Goal: Information Seeking & Learning: Check status

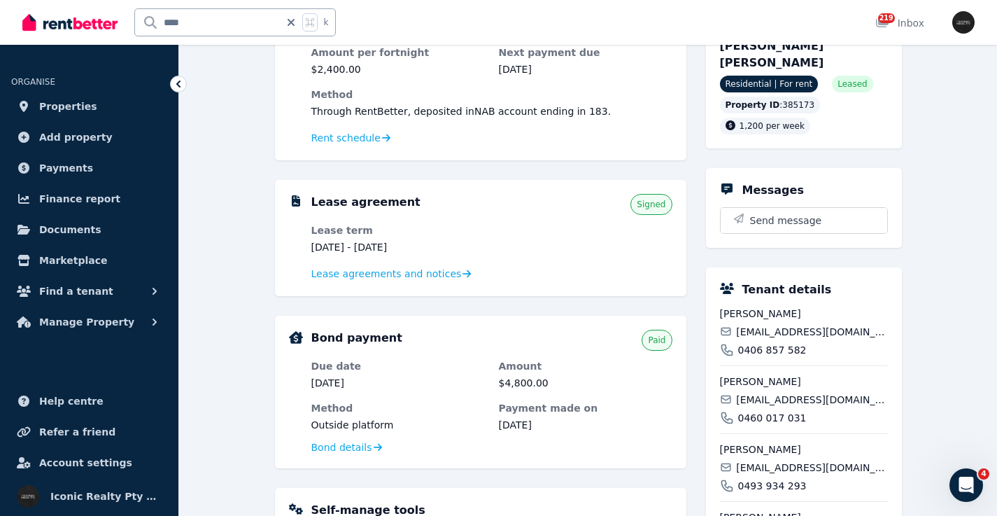
scroll to position [210, 0]
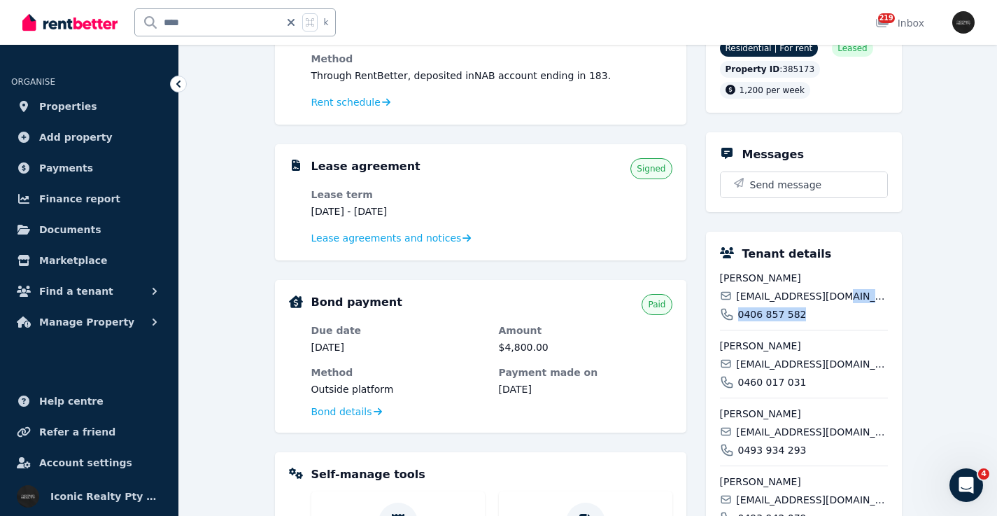
drag, startPoint x: 0, startPoint y: 0, endPoint x: 993, endPoint y: 309, distance: 1040.0
click at [994, 298] on div "**********" at bounding box center [588, 347] width 818 height 903
click at [992, 314] on div "**********" at bounding box center [588, 347] width 818 height 903
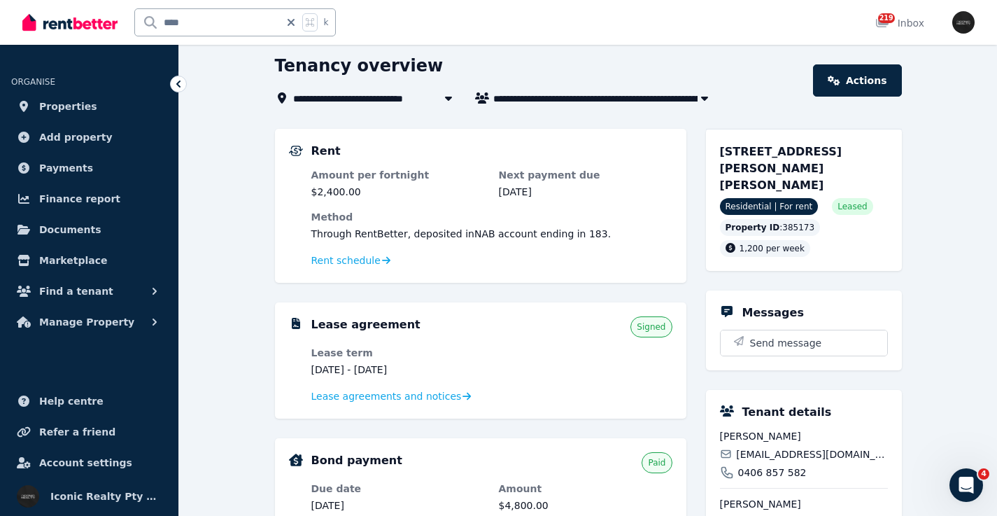
scroll to position [0, 0]
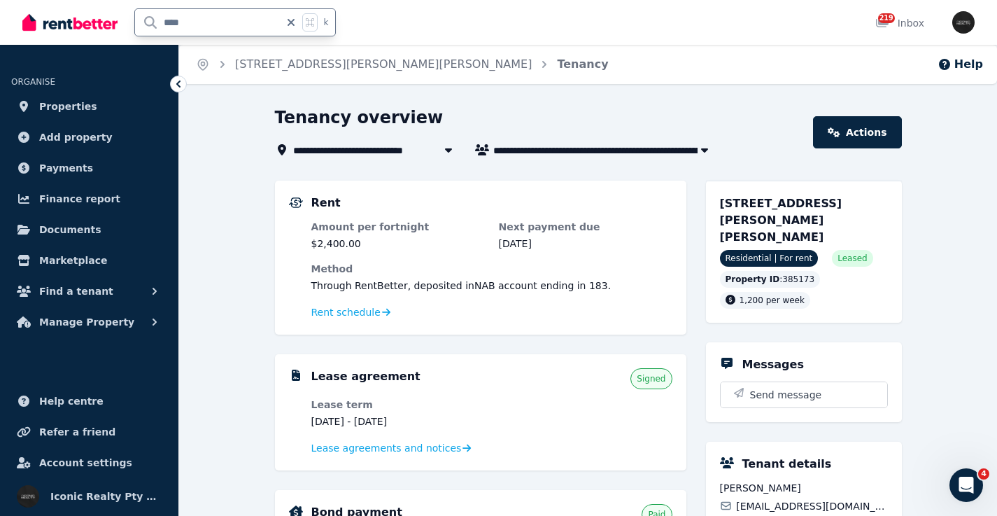
drag, startPoint x: 190, startPoint y: 22, endPoint x: 139, endPoint y: 24, distance: 51.8
click at [139, 25] on input "****" at bounding box center [207, 22] width 145 height 27
type input "*****"
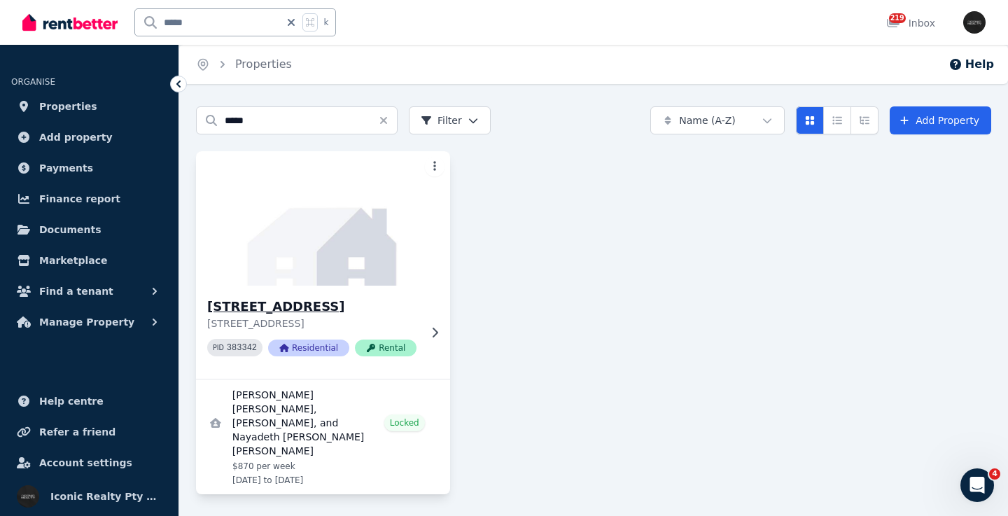
click at [337, 218] on img at bounding box center [323, 218] width 267 height 141
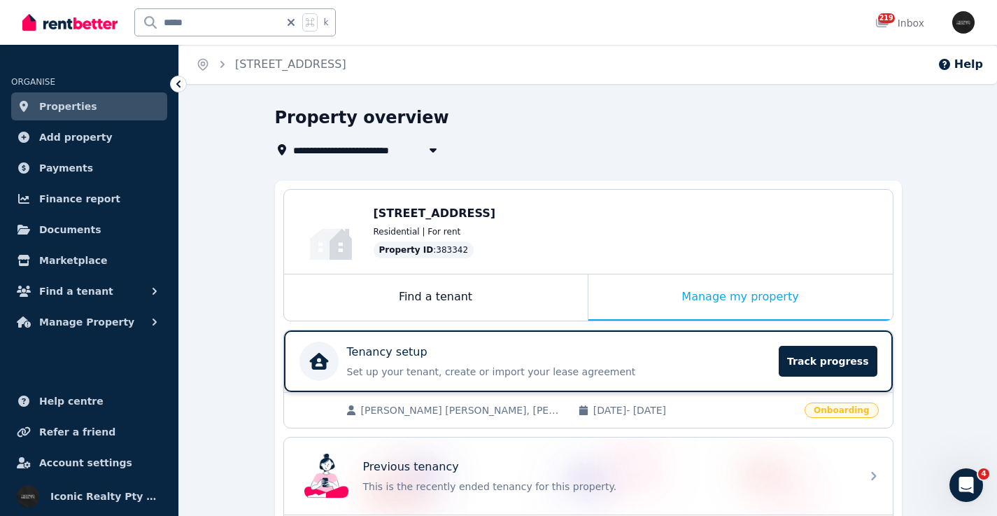
click at [586, 353] on div "Tenancy setup" at bounding box center [559, 352] width 424 height 17
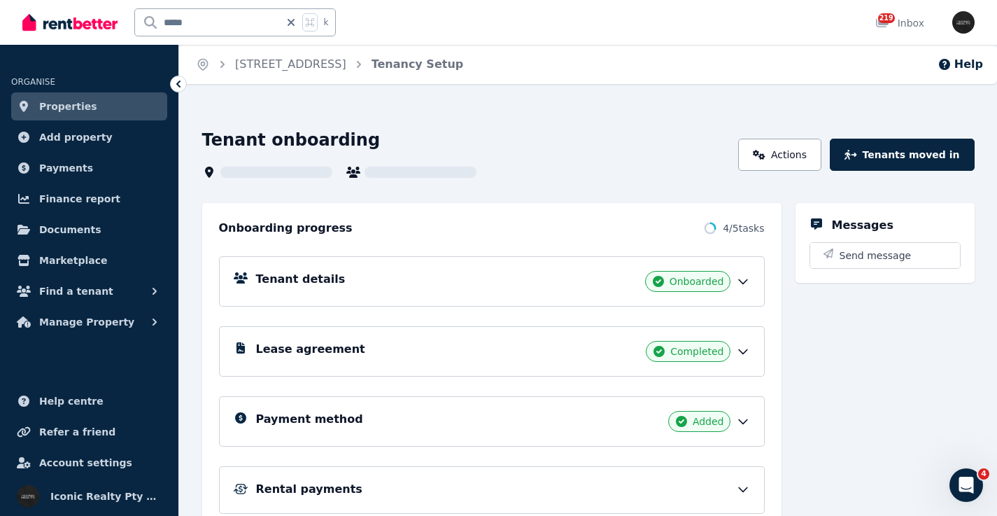
click at [436, 281] on div "Tenant details Onboarded" at bounding box center [503, 281] width 494 height 21
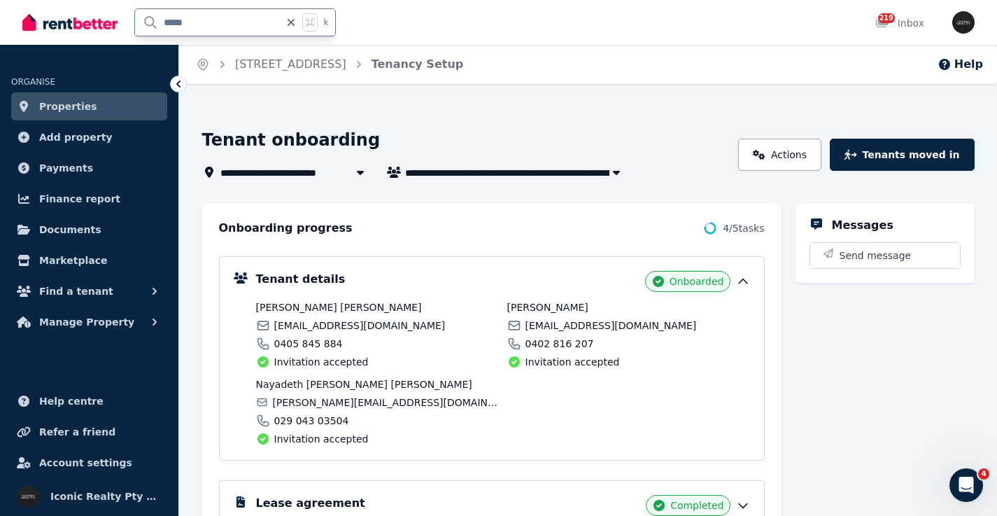
click at [211, 23] on input "*****" at bounding box center [207, 22] width 145 height 27
type input "*****"
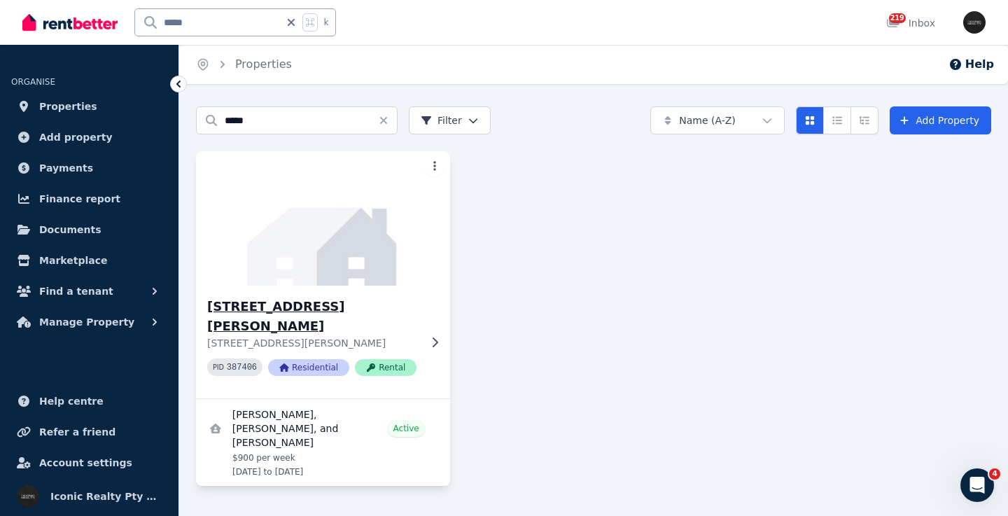
click at [332, 214] on img at bounding box center [323, 218] width 267 height 141
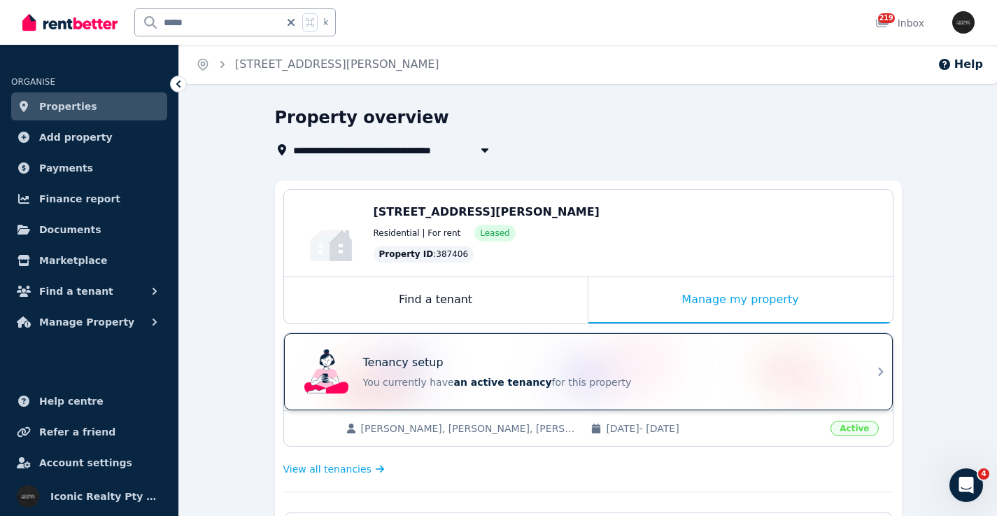
click at [423, 368] on p "Tenancy setup" at bounding box center [403, 362] width 80 height 17
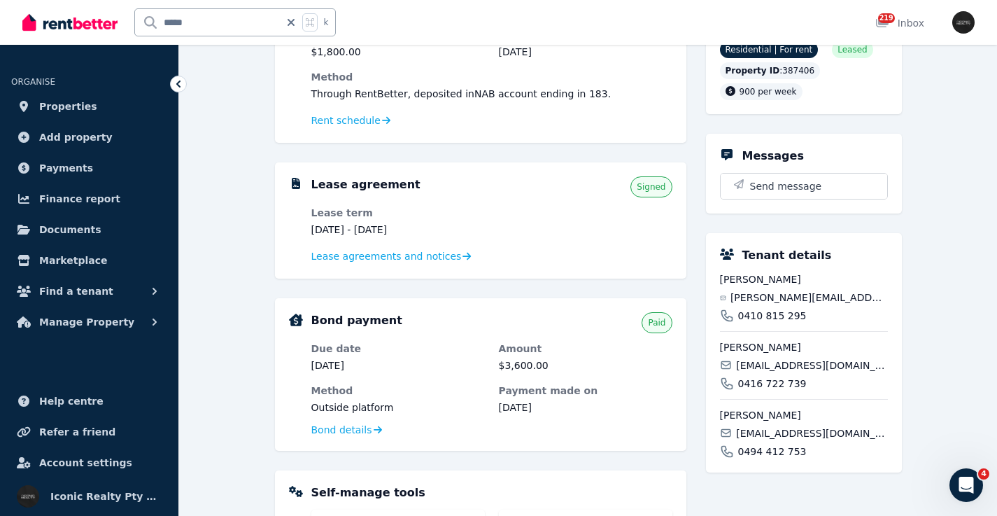
scroll to position [204, 0]
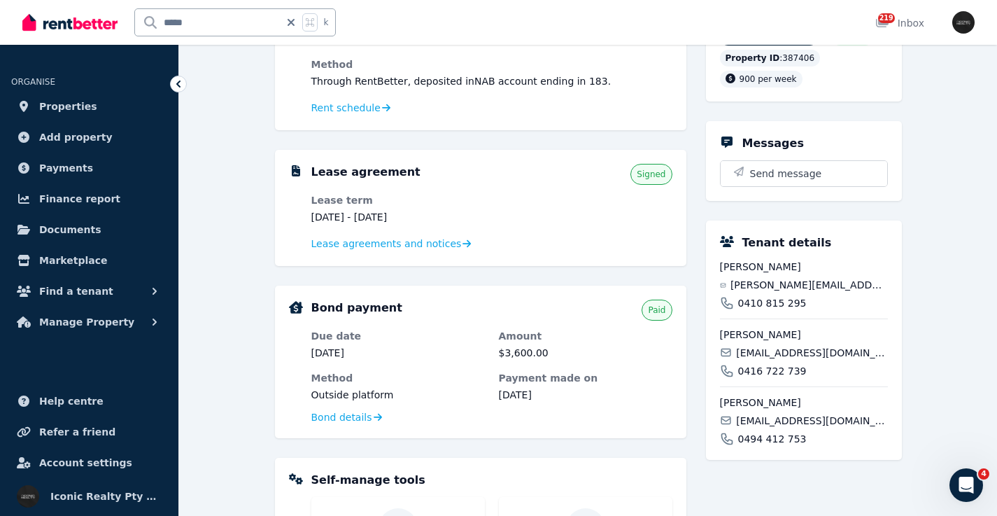
click at [795, 284] on span "[PERSON_NAME][EMAIL_ADDRESS][PERSON_NAME][DOMAIN_NAME]" at bounding box center [809, 285] width 157 height 14
click at [794, 284] on span "[PERSON_NAME][EMAIL_ADDRESS][PERSON_NAME][DOMAIN_NAME]" at bounding box center [809, 285] width 157 height 14
copy div "[PERSON_NAME][EMAIL_ADDRESS][PERSON_NAME][DOMAIN_NAME]"
click at [768, 351] on span "[EMAIL_ADDRESS][DOMAIN_NAME]" at bounding box center [811, 353] width 151 height 14
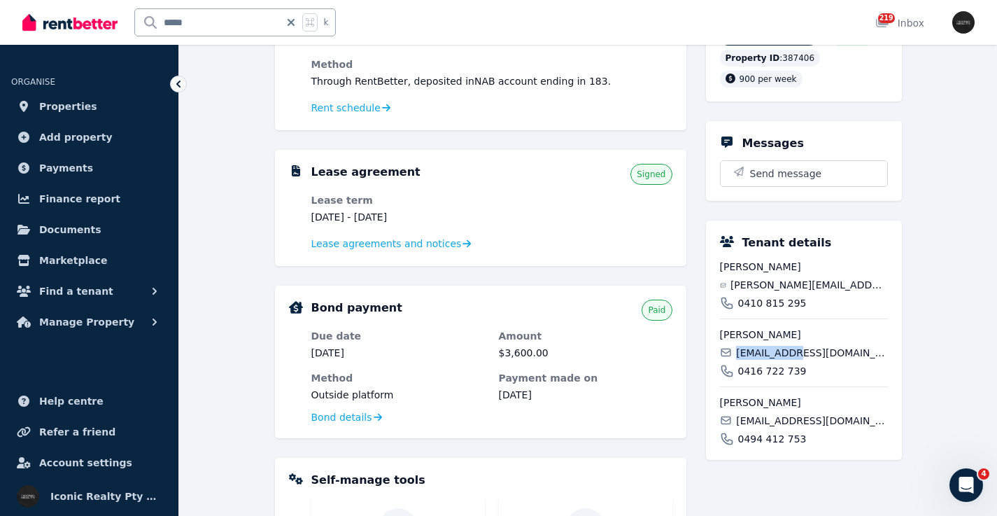
click at [768, 351] on span "[EMAIL_ADDRESS][DOMAIN_NAME]" at bounding box center [811, 353] width 151 height 14
copy div "[EMAIL_ADDRESS][DOMAIN_NAME]"
click at [749, 418] on span "[EMAIL_ADDRESS][DOMAIN_NAME]" at bounding box center [811, 421] width 151 height 14
click at [750, 418] on span "[EMAIL_ADDRESS][DOMAIN_NAME]" at bounding box center [811, 421] width 151 height 14
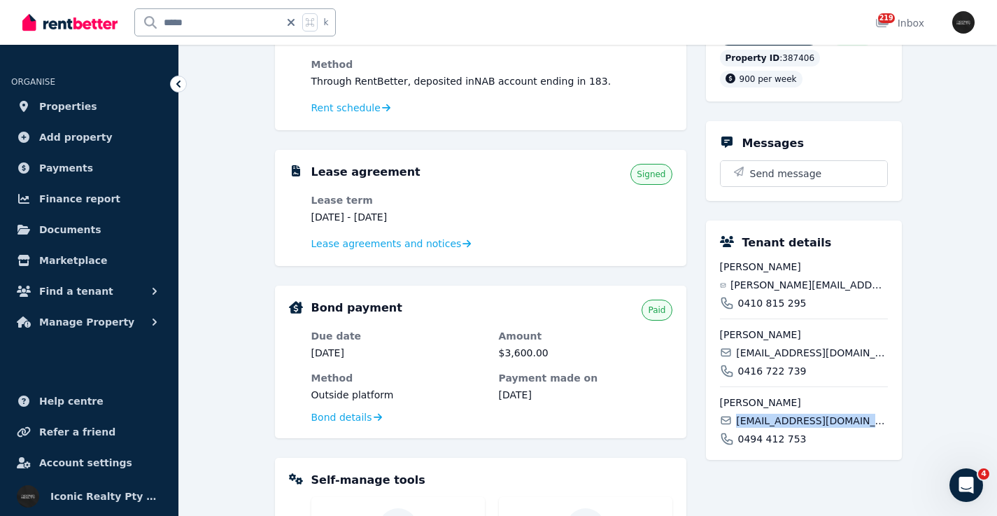
click at [749, 418] on span "[EMAIL_ADDRESS][DOMAIN_NAME]" at bounding box center [811, 421] width 151 height 14
copy div "[EMAIL_ADDRESS][DOMAIN_NAME]"
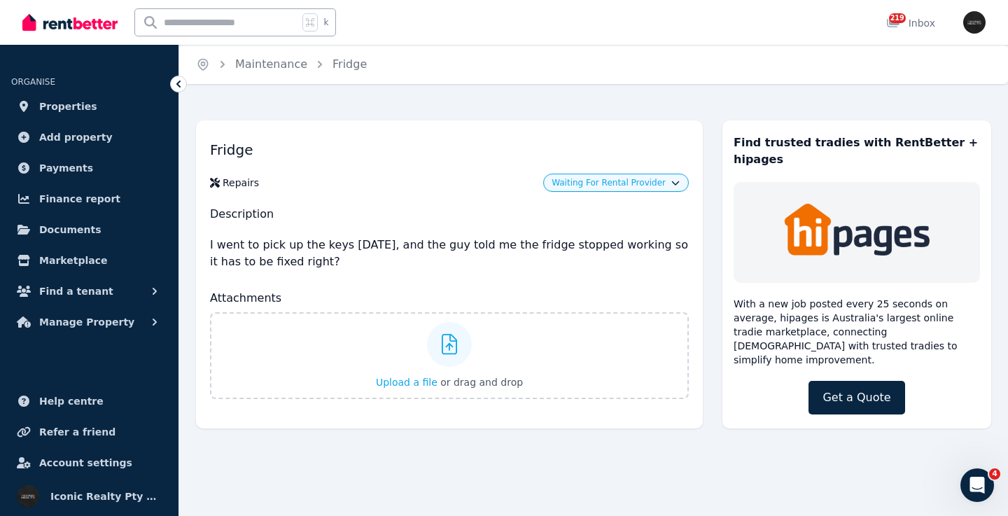
click at [679, 181] on icon "button" at bounding box center [675, 180] width 8 height 8
click at [480, 151] on h1 "Fridge" at bounding box center [449, 149] width 479 height 31
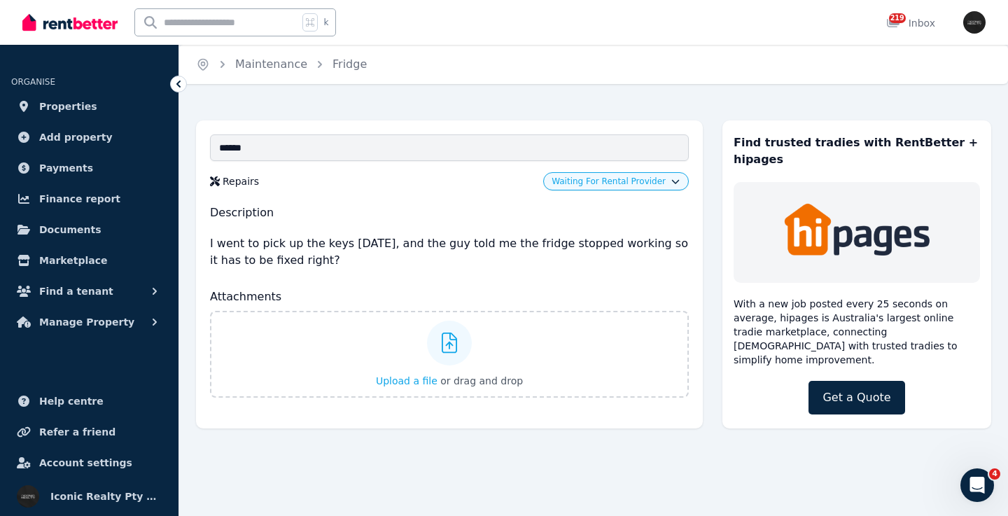
click at [432, 184] on div "Repairs" at bounding box center [329, 181] width 239 height 14
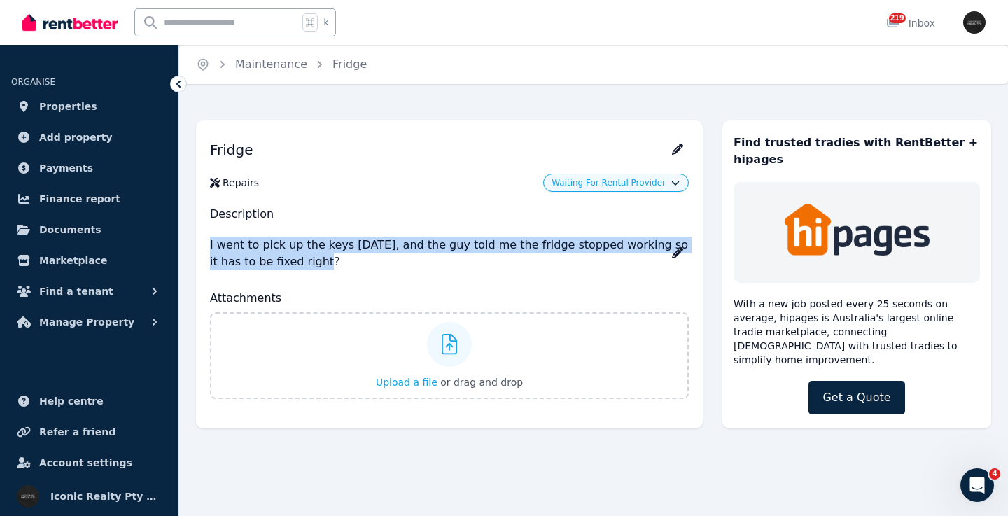
drag, startPoint x: 208, startPoint y: 243, endPoint x: 312, endPoint y: 258, distance: 105.4
click at [312, 258] on div "Fridge Repairs Waiting For Rental Provider Description I went to pick up the ke…" at bounding box center [449, 266] width 507 height 292
copy p "I went to pick up the keys today, and the guy told me the fridge stopped workin…"
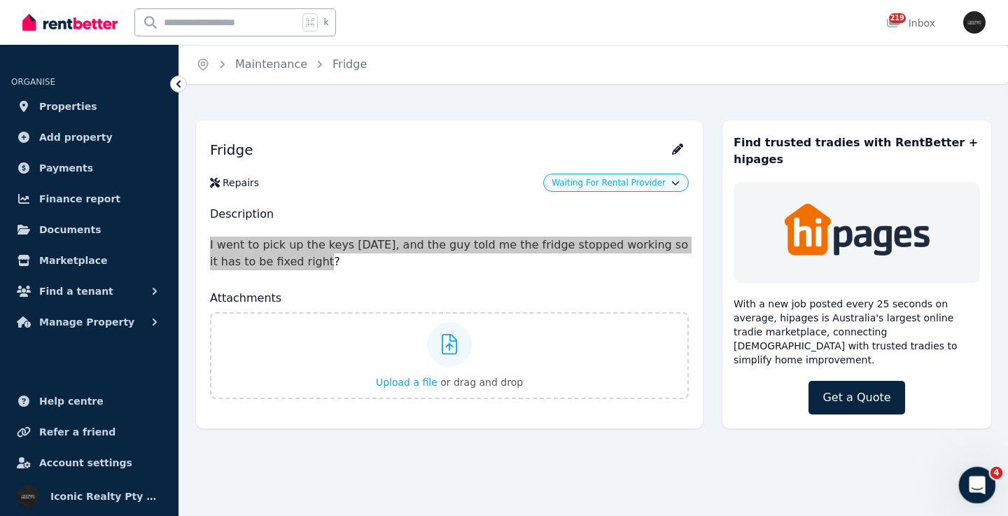
click at [974, 491] on icon "Open Intercom Messenger" at bounding box center [975, 483] width 23 height 23
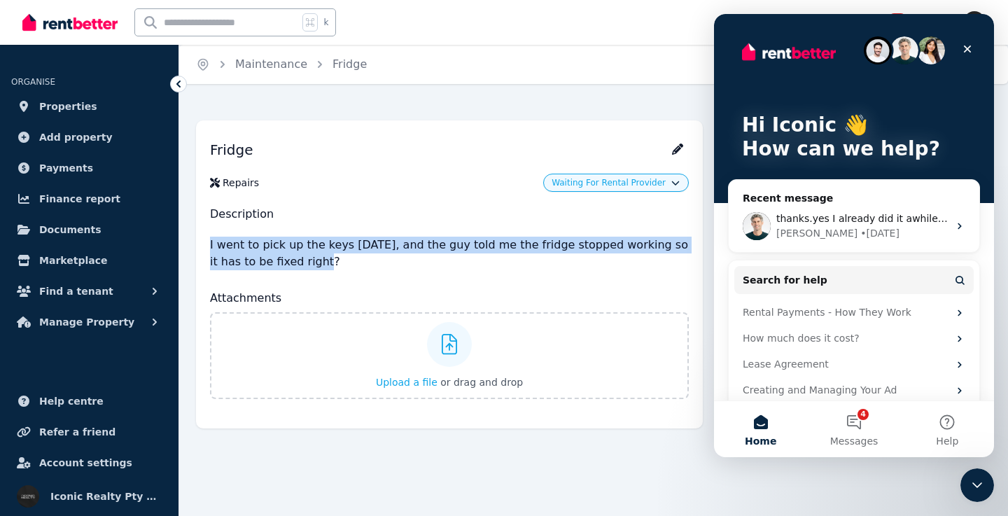
click at [304, 453] on div "Home Maintenance Fridge Fridge Repairs Waiting For Rental Provider Description …" at bounding box center [504, 258] width 1008 height 516
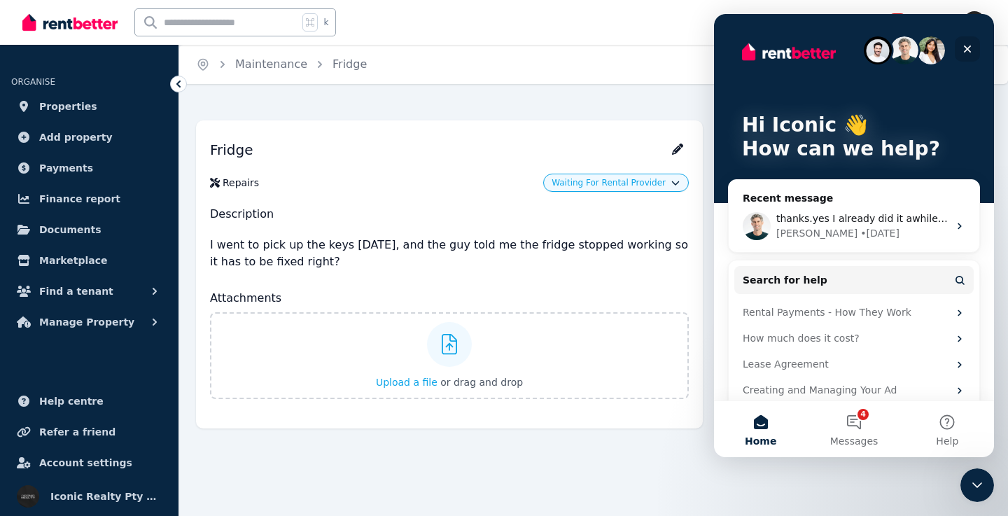
click at [971, 50] on icon "Close" at bounding box center [966, 48] width 11 height 11
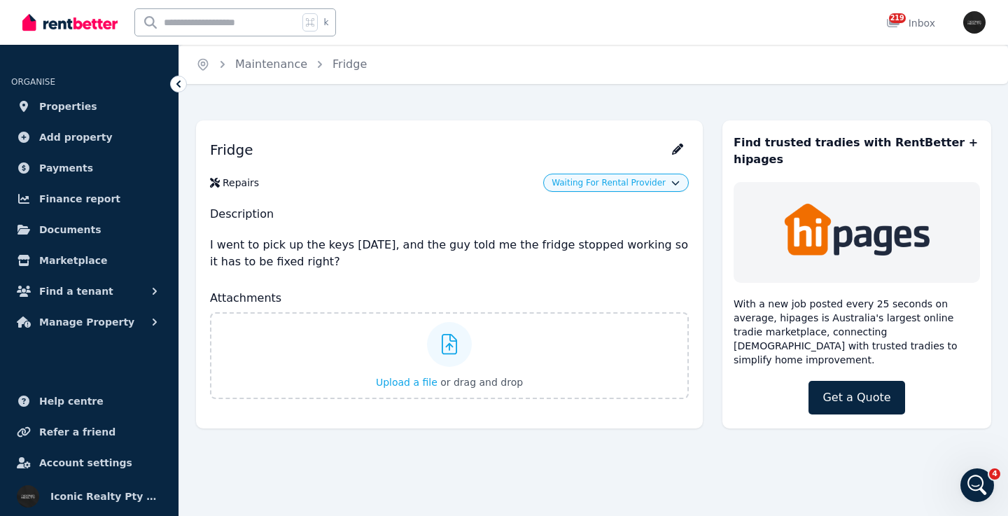
click at [467, 189] on div "Waiting For Rental Provider" at bounding box center [568, 183] width 239 height 18
drag, startPoint x: 496, startPoint y: 245, endPoint x: 612, endPoint y: 247, distance: 116.2
click at [612, 247] on p "I went to pick up the keys today, and the guy told me the fridge stopped workin…" at bounding box center [449, 253] width 479 height 45
